Goal: Contribute content: Add original content to the website for others to see

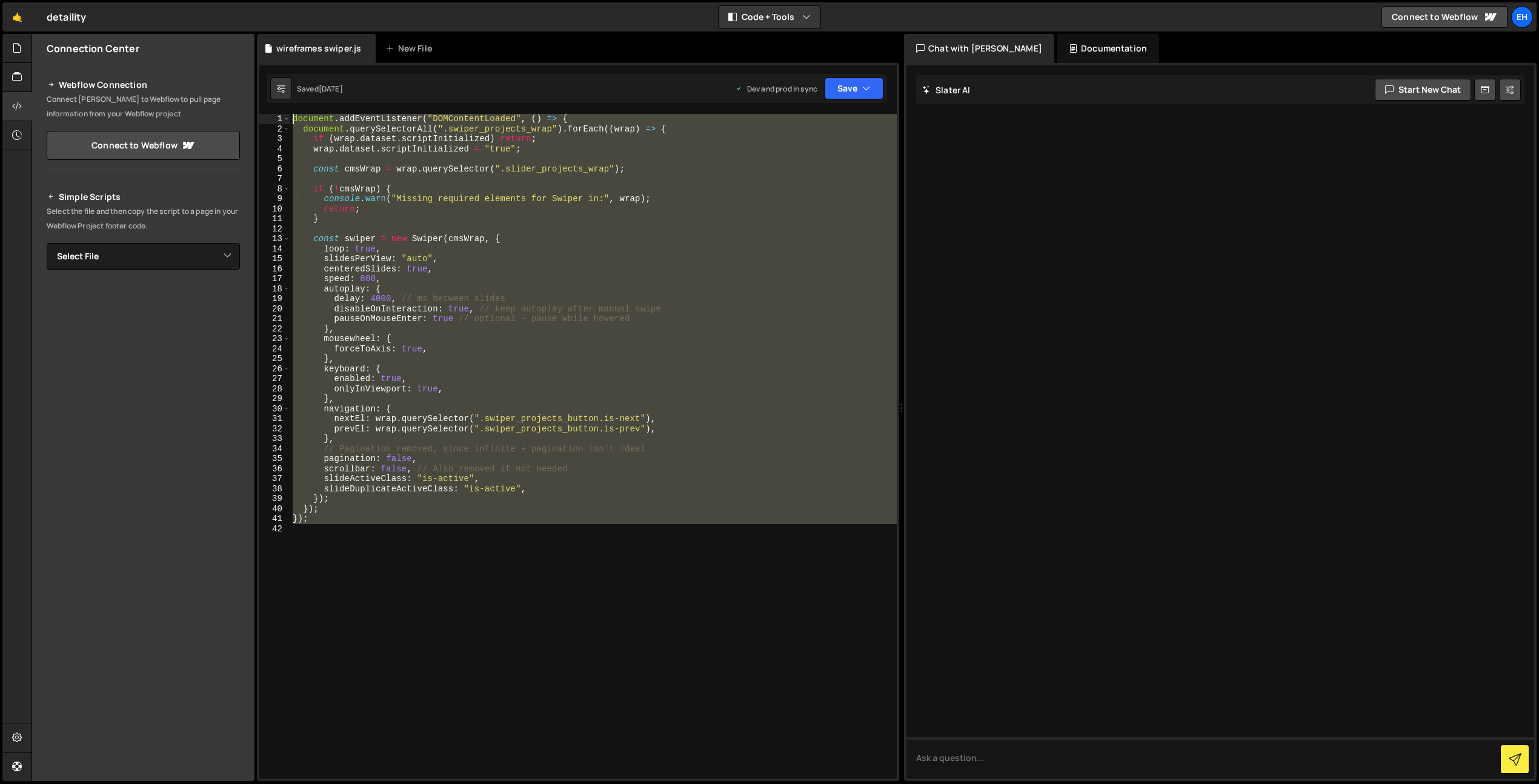
drag, startPoint x: 0, startPoint y: 0, endPoint x: 224, endPoint y: 65, distance: 233.2
click at [224, 65] on div "Files New File Javascript files 0 autoplay_tabs.js 0 0 vimeoplayer.js 0 0 wiref…" at bounding box center [786, 408] width 1508 height 747
click at [516, 511] on div "document . addEventListener ( "DOMContentLoaded" , ( ) => { document . querySel…" at bounding box center [593, 446] width 607 height 665
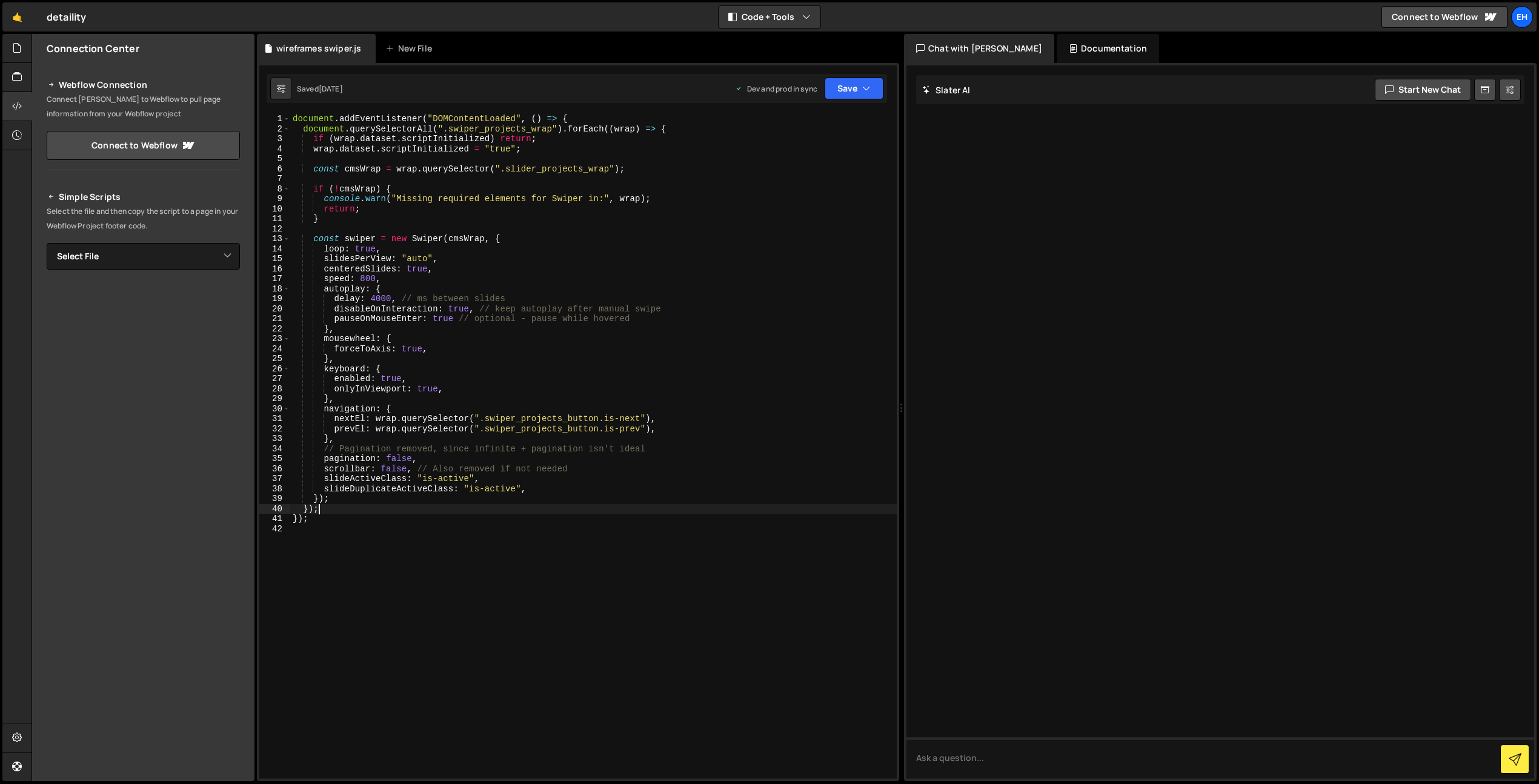
click at [519, 248] on div "document . addEventListener ( "DOMContentLoaded" , ( ) => { document . querySel…" at bounding box center [593, 456] width 607 height 685
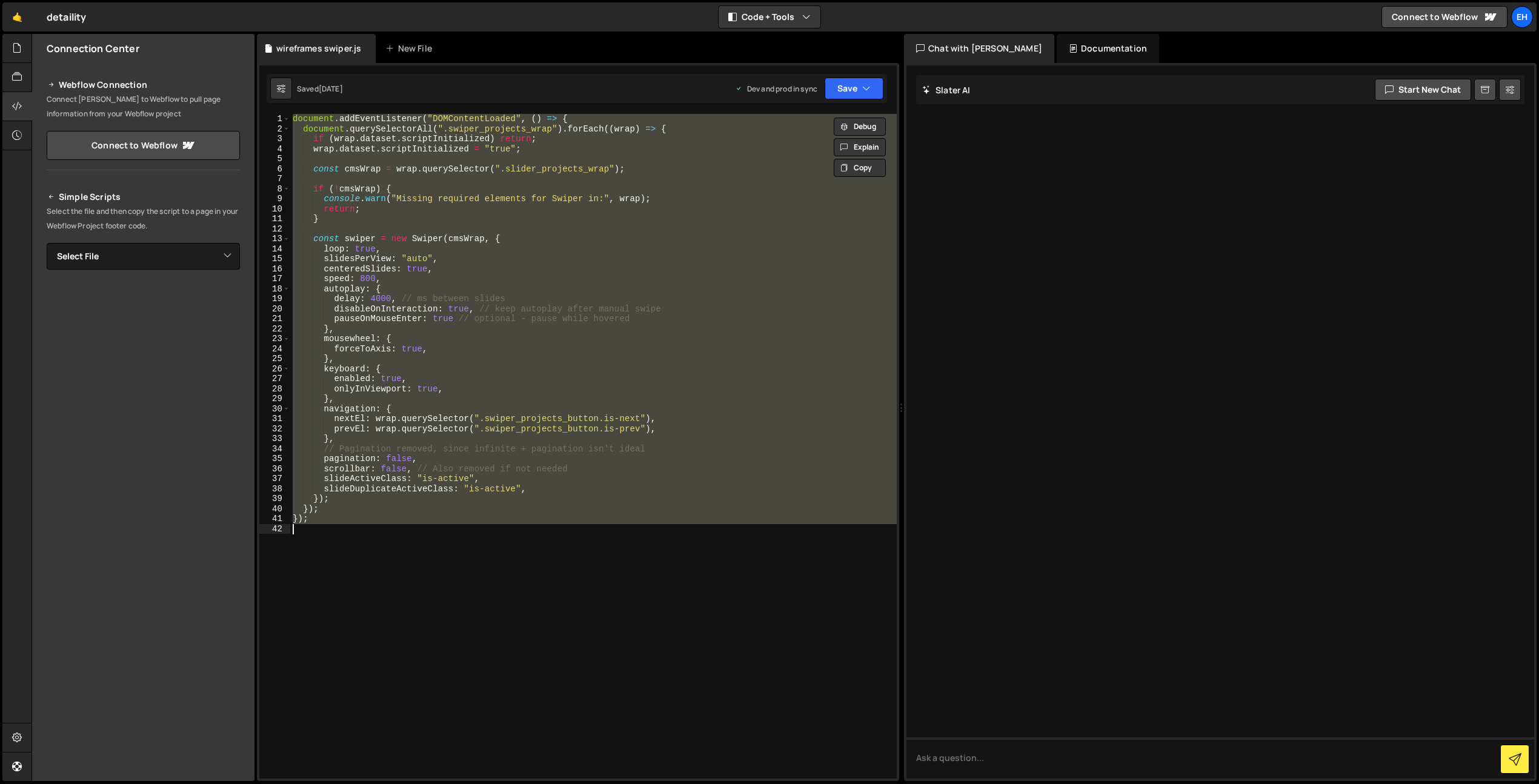
paste textarea
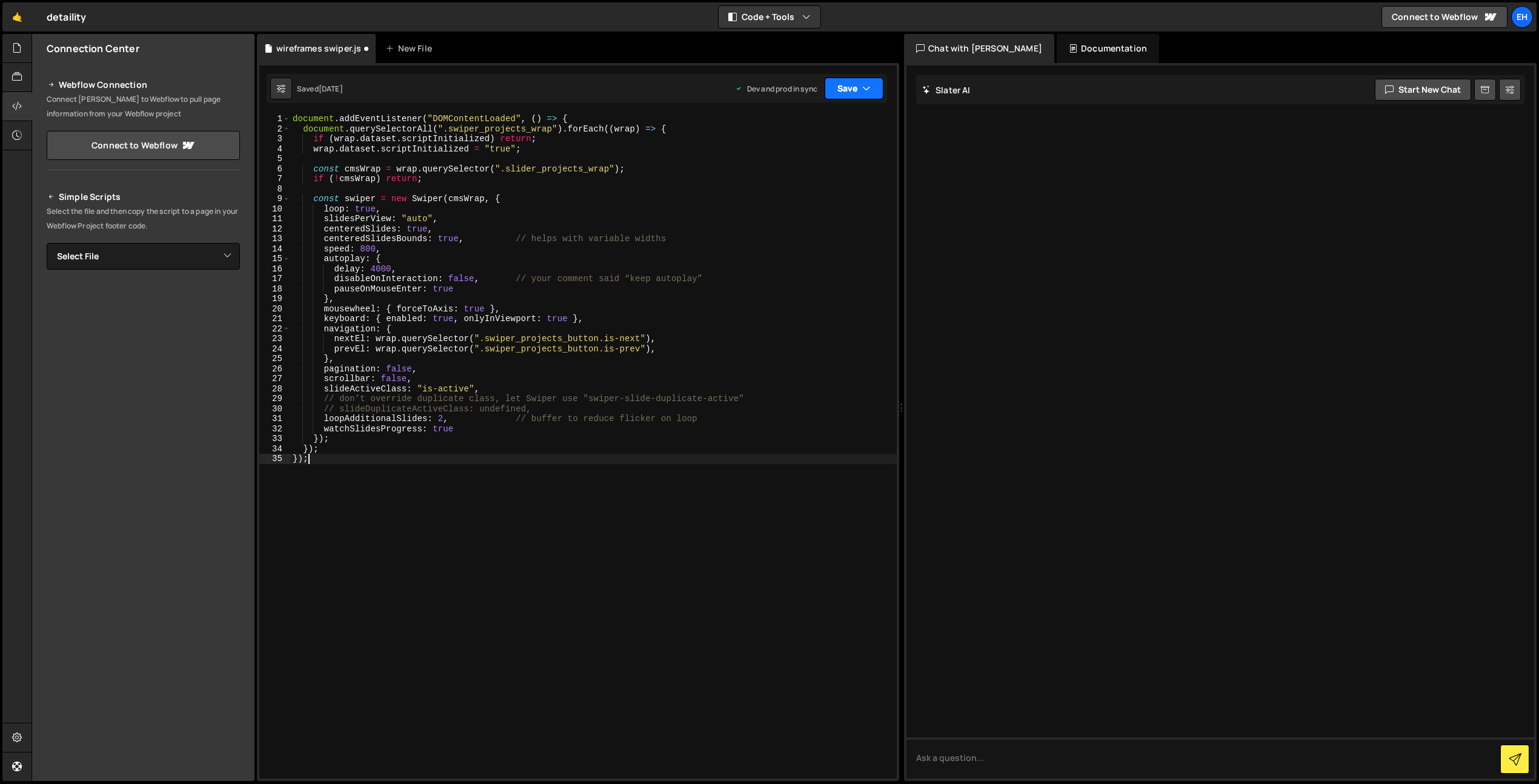
click at [851, 89] on button "Save" at bounding box center [854, 89] width 59 height 21
click at [790, 158] on div "Save to Production S" at bounding box center [813, 157] width 126 height 12
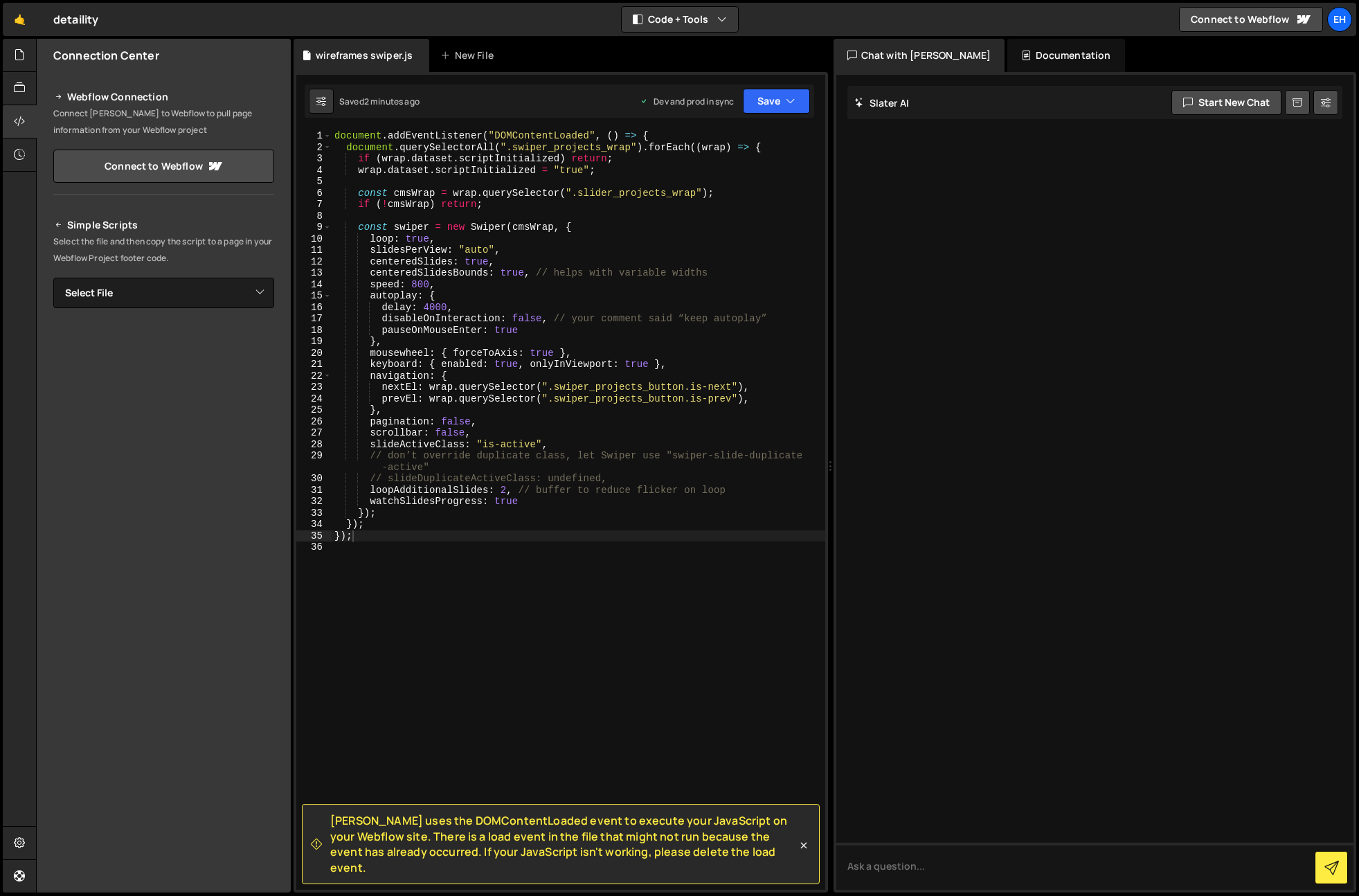
click at [499, 325] on div "document . addEventListener ( "DOMContentLoaded" , ( ) => { document . querySel…" at bounding box center [578, 521] width 493 height 783
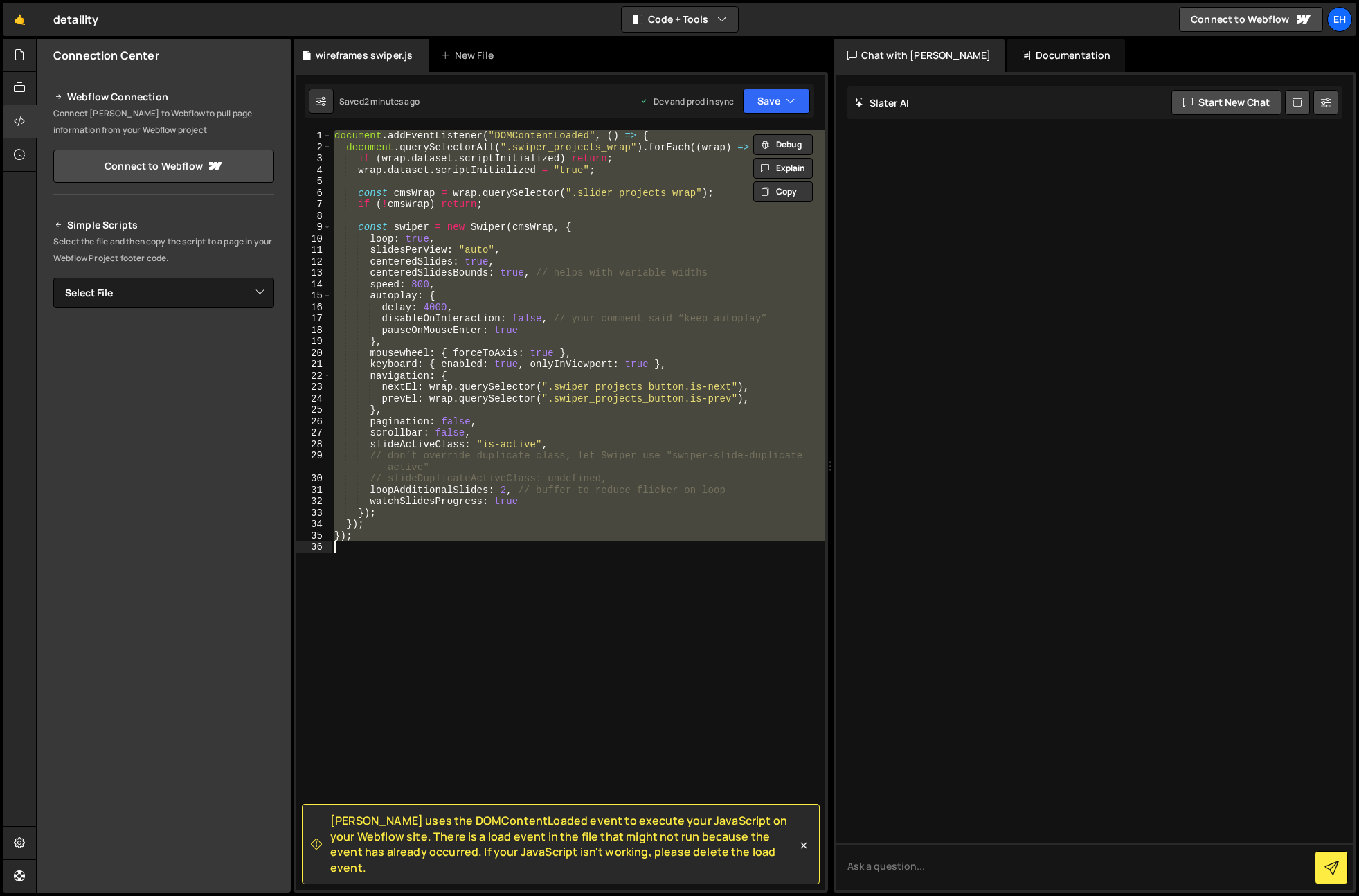
paste textarea
type textarea "});"
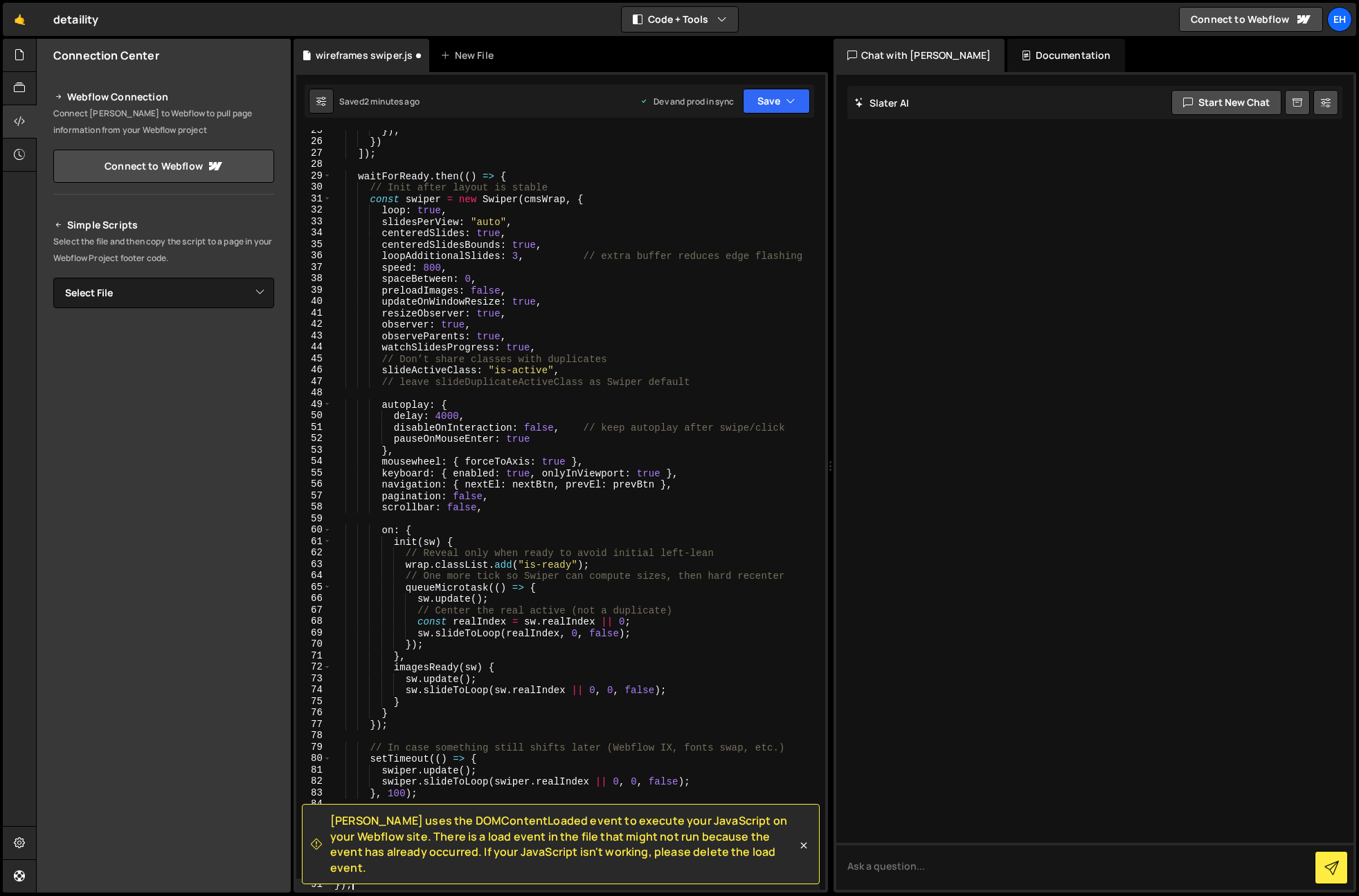
scroll to position [314, 0]
click at [771, 101] on button "Save" at bounding box center [776, 101] width 67 height 25
click at [734, 186] on div "Save to Production S" at bounding box center [729, 180] width 144 height 14
